Goal: Task Accomplishment & Management: Use online tool/utility

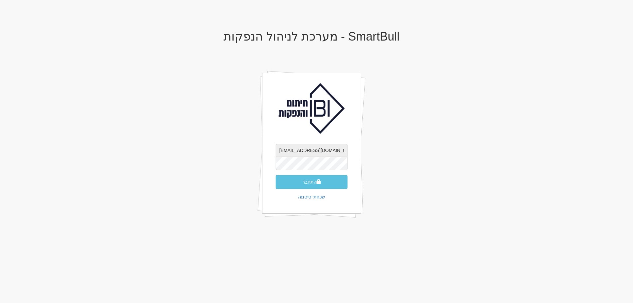
drag, startPoint x: 0, startPoint y: 0, endPoint x: 328, endPoint y: 149, distance: 359.9
click at [328, 149] on input "shir@ibi.co.il" at bounding box center [311, 150] width 72 height 13
type input "dana@ibi.co.il"
click at [298, 178] on button "התחבר" at bounding box center [311, 182] width 72 height 14
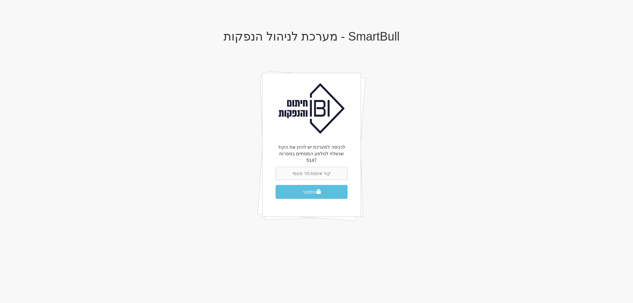
click at [327, 167] on input "text" at bounding box center [311, 173] width 72 height 13
click at [334, 168] on input "text" at bounding box center [311, 173] width 72 height 13
click at [540, 212] on body "X אישור SmartBull - מערכת לניהול הנפקות לכניסה למערכת יש להזין את הקוד שנשלח לט…" at bounding box center [316, 151] width 633 height 303
click at [293, 167] on input "text" at bounding box center [311, 173] width 72 height 13
drag, startPoint x: 471, startPoint y: 188, endPoint x: 474, endPoint y: 191, distance: 3.7
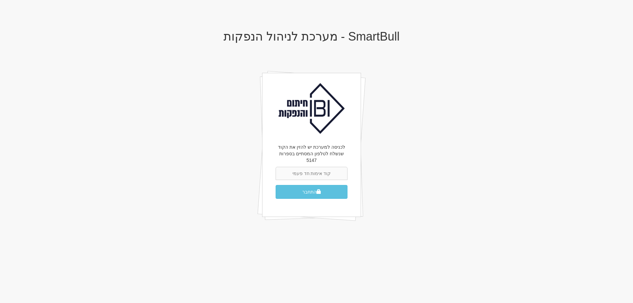
click at [474, 191] on div "SmartBull - מערכת לניהול הנפקות לכניסה למערכת יש להזין את הקוד שנשלח לטלפון המס…" at bounding box center [311, 133] width 385 height 220
click at [304, 181] on button "התחבר" at bounding box center [311, 182] width 72 height 14
click at [325, 167] on input "text" at bounding box center [311, 173] width 72 height 13
click at [296, 167] on input "text" at bounding box center [311, 173] width 72 height 13
type input "747126"
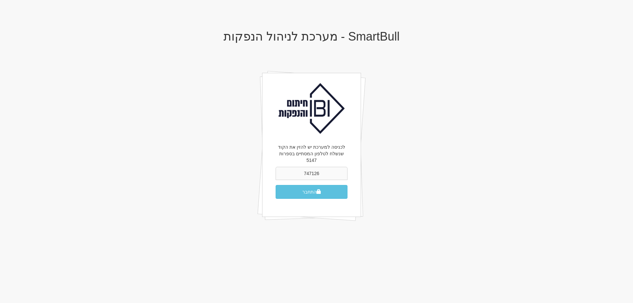
click at [308, 169] on input "747126" at bounding box center [311, 173] width 72 height 13
click at [310, 167] on input "text" at bounding box center [311, 173] width 72 height 13
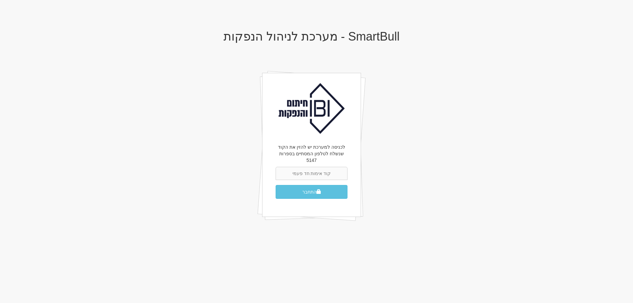
click at [313, 169] on input "text" at bounding box center [311, 173] width 72 height 13
click at [314, 168] on input "text" at bounding box center [311, 173] width 72 height 13
click at [314, 167] on input "text" at bounding box center [311, 173] width 72 height 13
drag, startPoint x: 323, startPoint y: 167, endPoint x: 302, endPoint y: 188, distance: 29.6
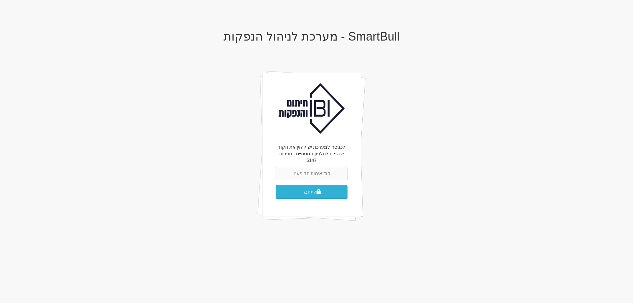
click at [277, 180] on form "התחבר" at bounding box center [311, 183] width 72 height 32
click at [303, 167] on input "text" at bounding box center [311, 173] width 72 height 13
type input "259321"
click at [275, 185] on button "התחבר" at bounding box center [311, 192] width 72 height 14
click at [314, 187] on button "התחבר" at bounding box center [311, 192] width 72 height 14
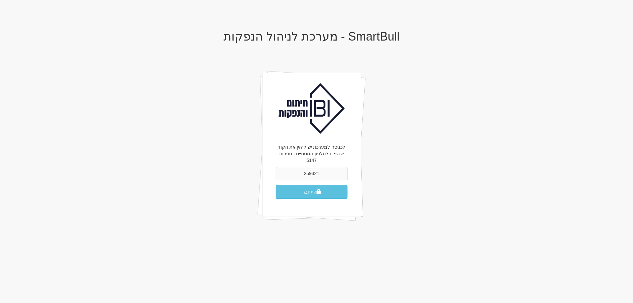
drag, startPoint x: 328, startPoint y: 163, endPoint x: 279, endPoint y: 169, distance: 49.2
click at [279, 173] on input "259321" at bounding box center [311, 173] width 72 height 13
type input "979982"
click at [275, 185] on button "התחבר" at bounding box center [311, 192] width 72 height 14
click at [300, 185] on button "התחבר" at bounding box center [311, 192] width 72 height 14
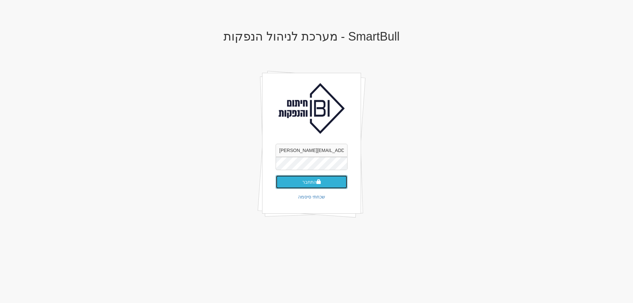
click at [314, 177] on button "התחבר" at bounding box center [311, 182] width 72 height 14
type input "669754"
click at [300, 185] on button "התחבר" at bounding box center [311, 192] width 72 height 14
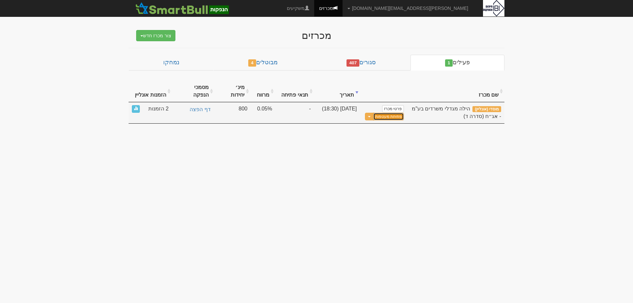
click at [385, 113] on button "פתיחת מעטפות" at bounding box center [388, 117] width 31 height 8
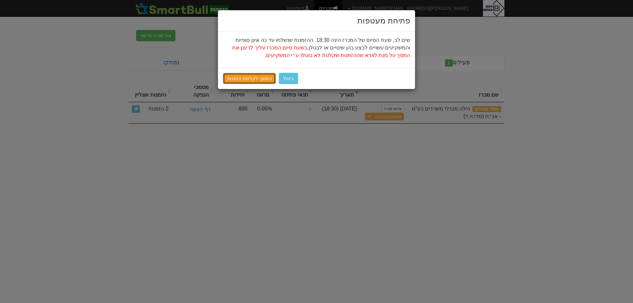
click at [249, 78] on link "המשך לקליטת הזמנות" at bounding box center [249, 78] width 53 height 11
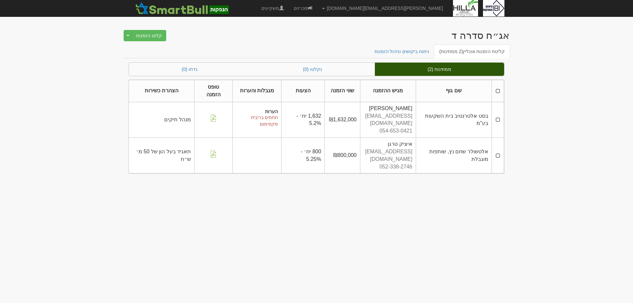
drag, startPoint x: 497, startPoint y: 115, endPoint x: 497, endPoint y: 119, distance: 4.6
click at [497, 115] on td at bounding box center [497, 120] width 12 height 36
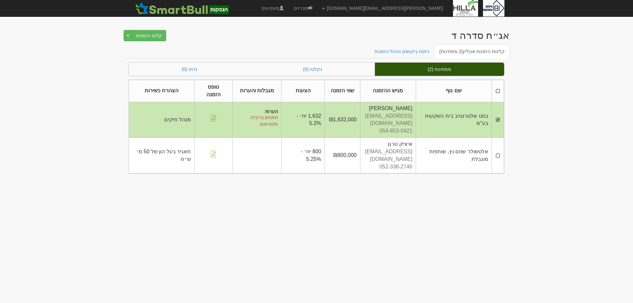
drag, startPoint x: 497, startPoint y: 143, endPoint x: 494, endPoint y: 145, distance: 4.1
click at [497, 143] on td at bounding box center [497, 156] width 12 height 36
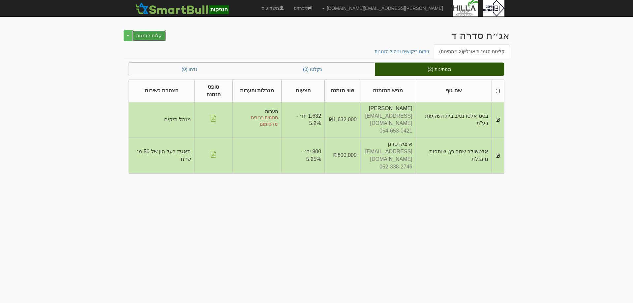
click at [142, 39] on button "קלוט הזמנות" at bounding box center [149, 35] width 34 height 11
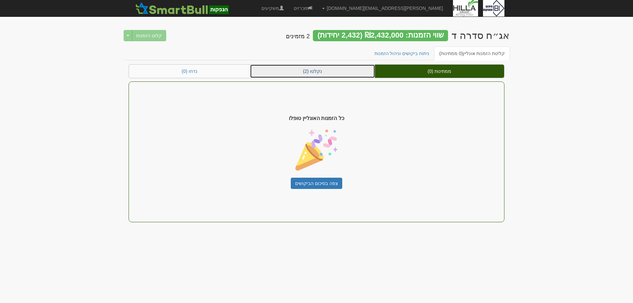
click at [313, 67] on link "נקלטו (2)" at bounding box center [312, 71] width 125 height 13
click at [312, 70] on link "נקלטו (2)" at bounding box center [312, 71] width 125 height 13
